Goal: Information Seeking & Learning: Learn about a topic

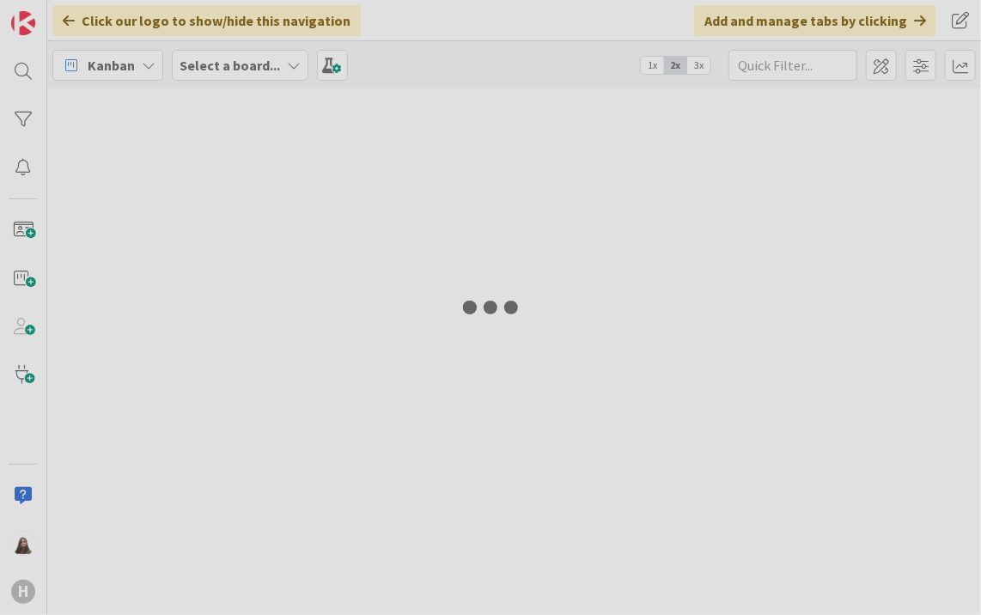
type input "desktop"
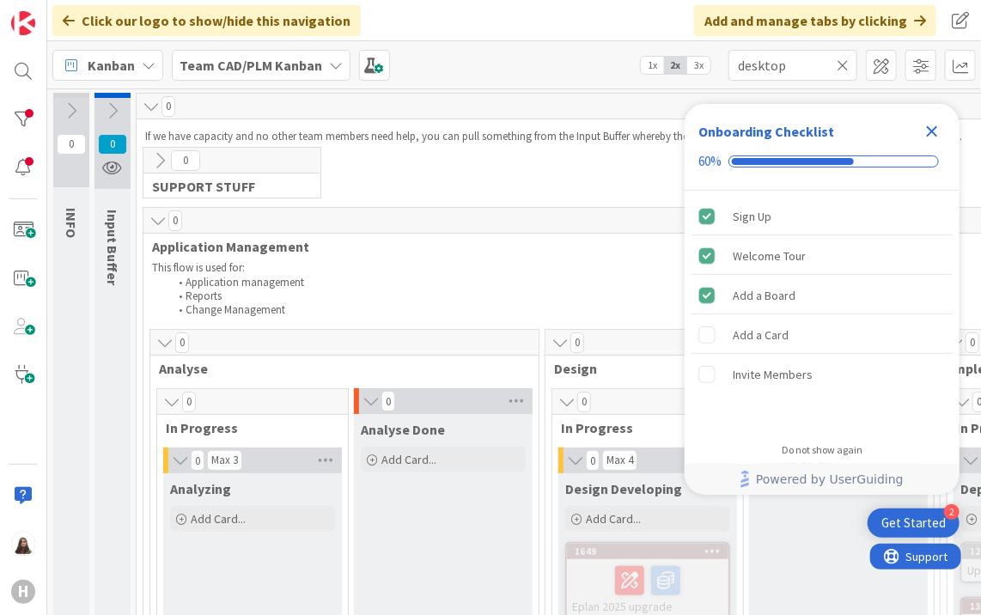
click at [933, 128] on icon "Close Checklist" at bounding box center [931, 131] width 21 height 21
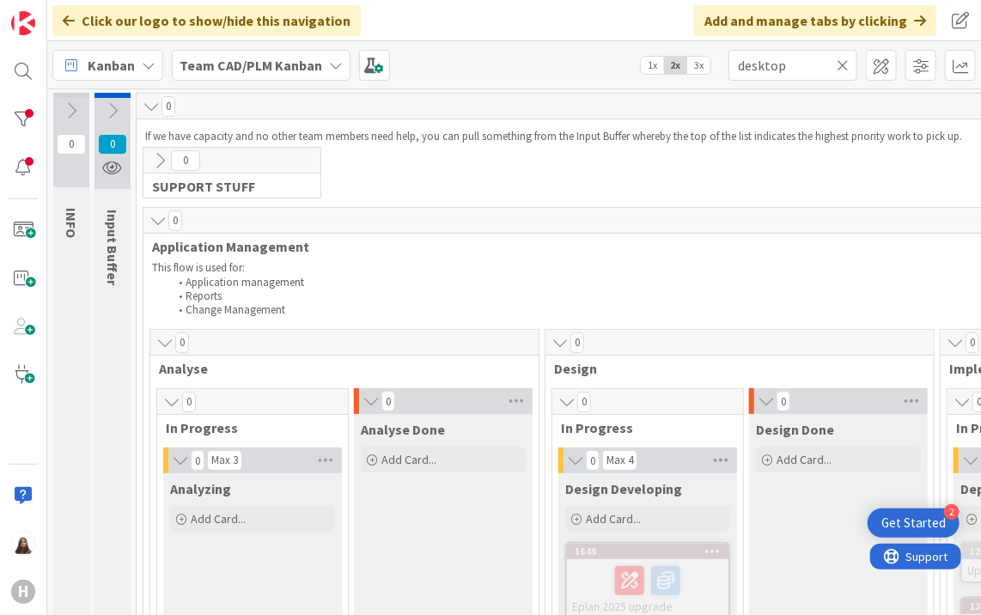
click at [937, 526] on div "Get Started" at bounding box center [913, 522] width 64 height 17
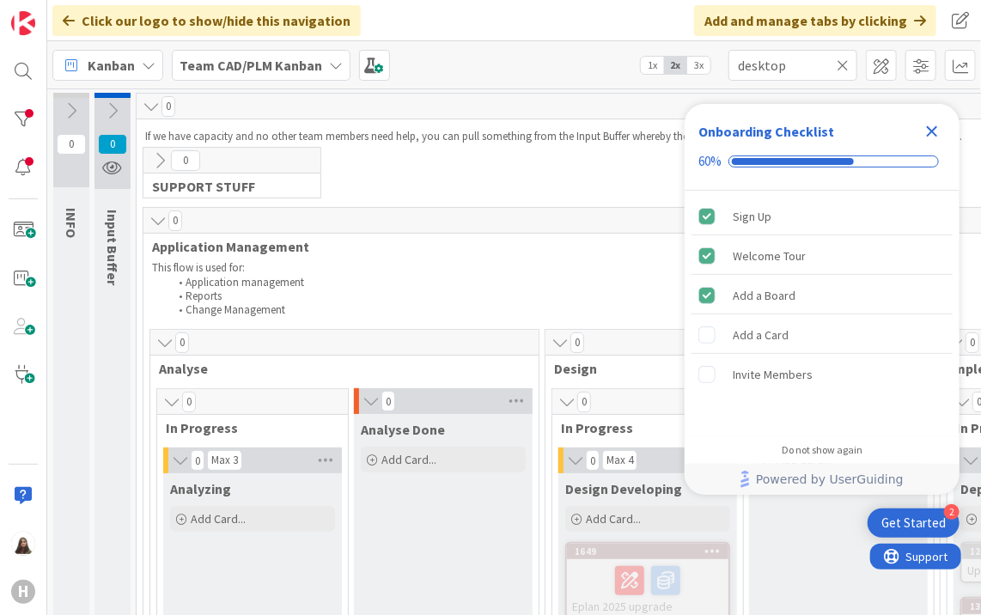
click at [937, 526] on div "Get Started" at bounding box center [913, 522] width 64 height 17
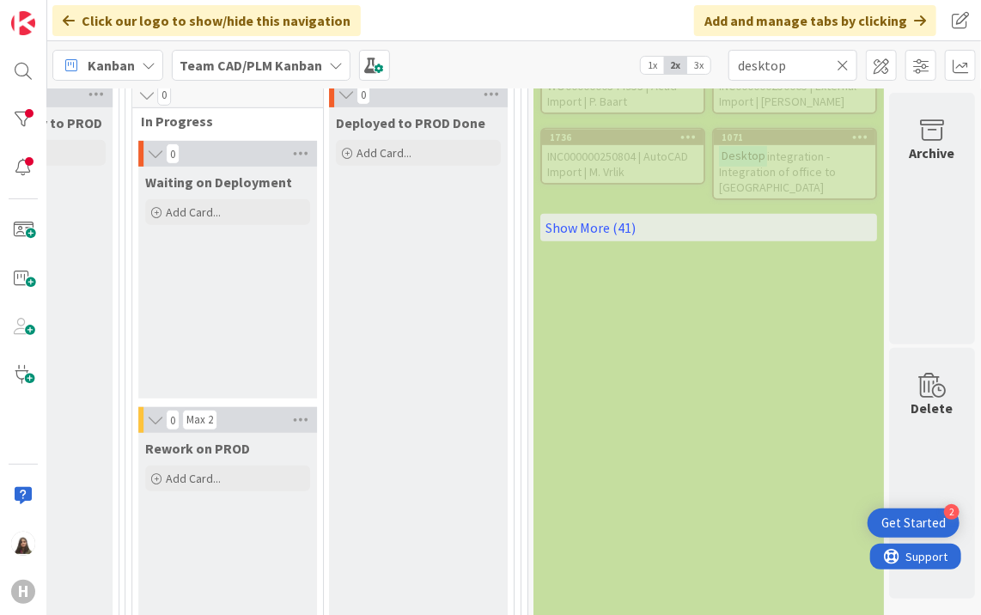
scroll to position [0, 2008]
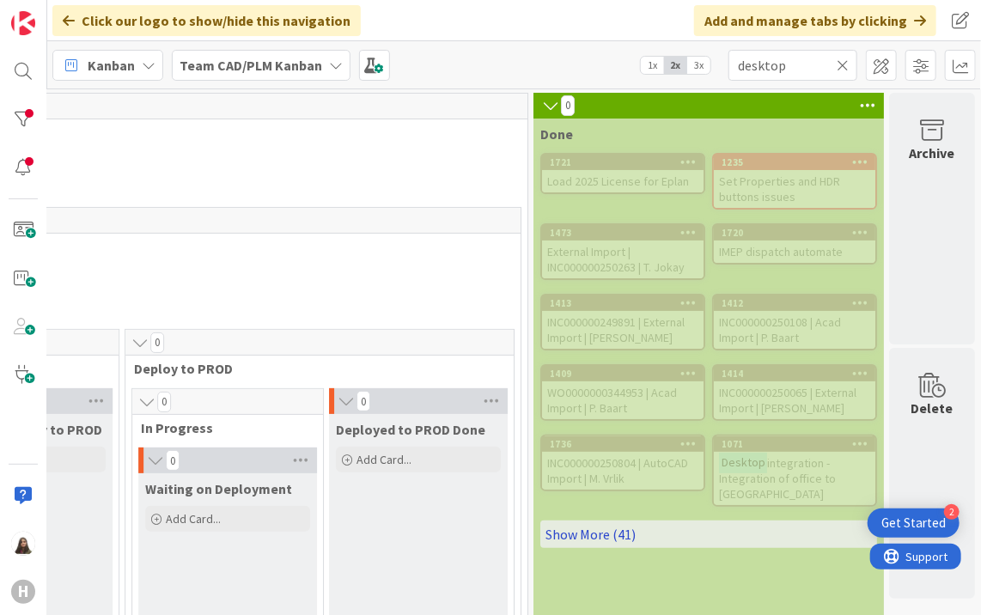
click at [605, 529] on link "Show More (41)" at bounding box center [708, 533] width 337 height 27
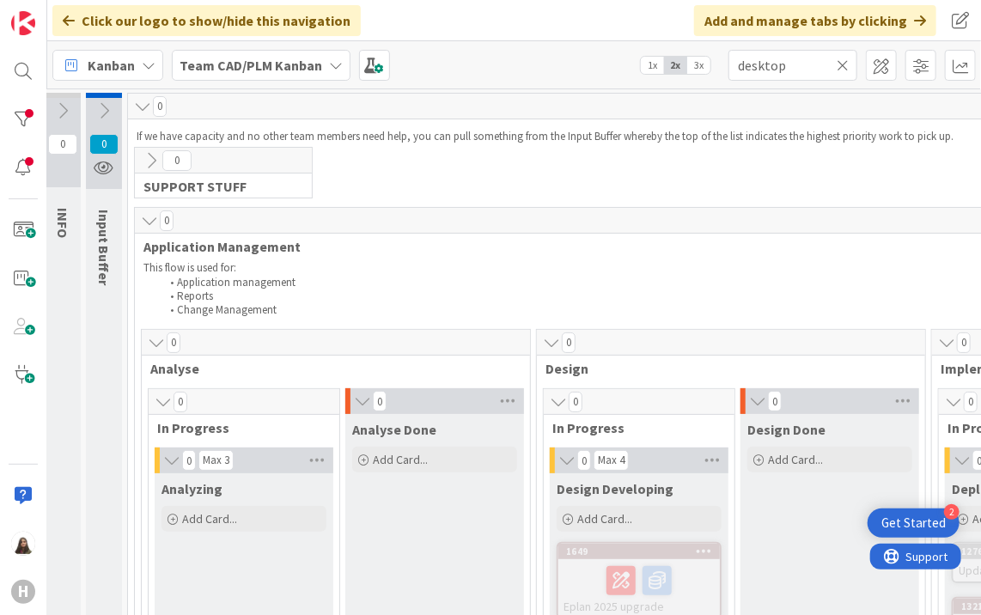
scroll to position [0, 0]
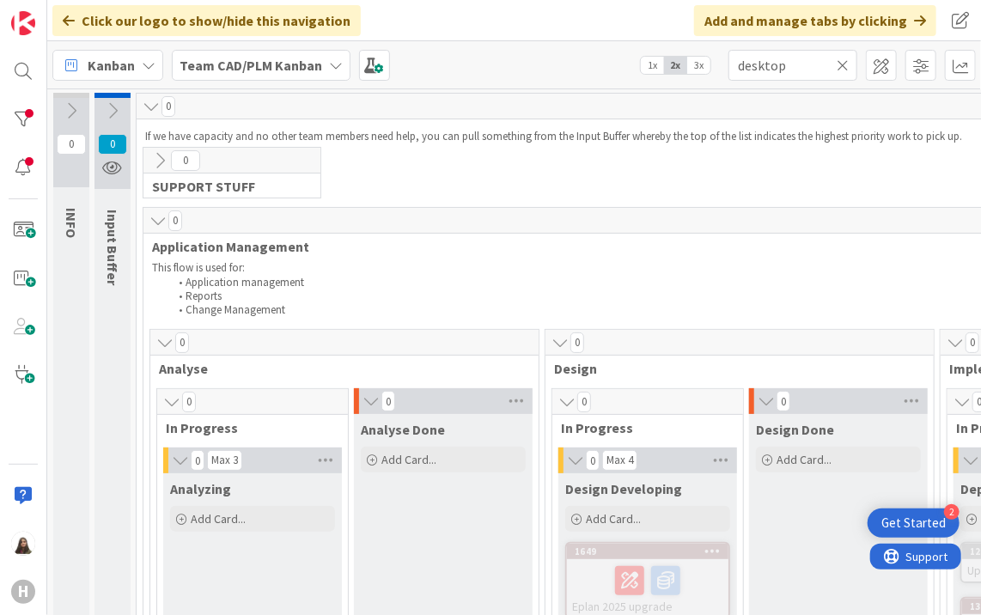
click at [941, 519] on div "Get Started" at bounding box center [913, 522] width 64 height 17
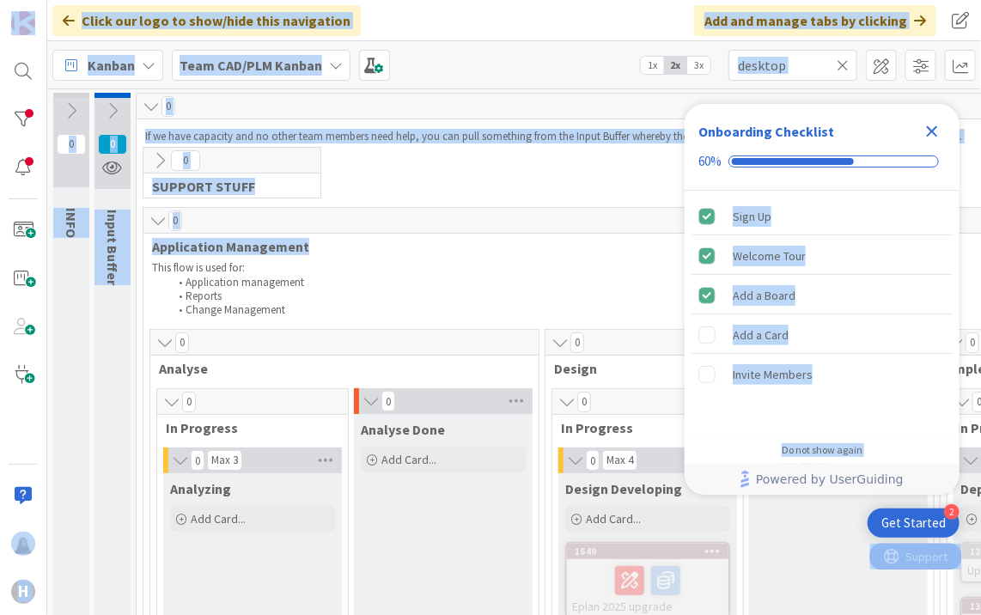
drag, startPoint x: 581, startPoint y: 253, endPoint x: 900, endPoint y: 139, distance: 339.3
click at [900, 139] on body "2 Get Started Onboarding Checklist 60% Sign Up Welcome Tour Add a Board Add a C…" at bounding box center [490, 307] width 981 height 615
drag, startPoint x: 900, startPoint y: 139, endPoint x: 931, endPoint y: 133, distance: 31.5
click at [931, 133] on icon "Close Checklist" at bounding box center [932, 131] width 11 height 11
